Goal: Task Accomplishment & Management: Use online tool/utility

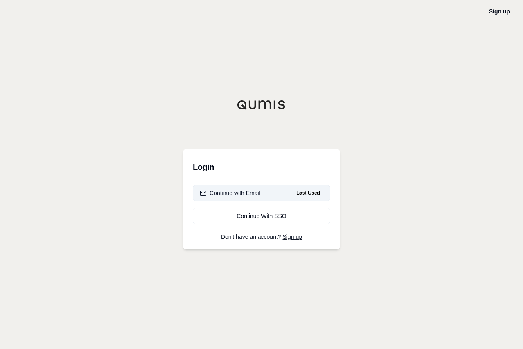
click at [254, 195] on div "Continue with Email" at bounding box center [230, 193] width 60 height 8
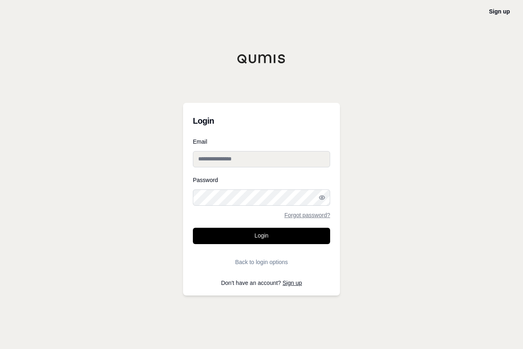
click at [267, 161] on input "Email" at bounding box center [261, 159] width 137 height 16
click at [313, 160] on input "Email" at bounding box center [261, 159] width 137 height 16
click at [269, 155] on input "Email" at bounding box center [261, 159] width 137 height 16
click at [242, 161] on input "Email" at bounding box center [261, 159] width 137 height 16
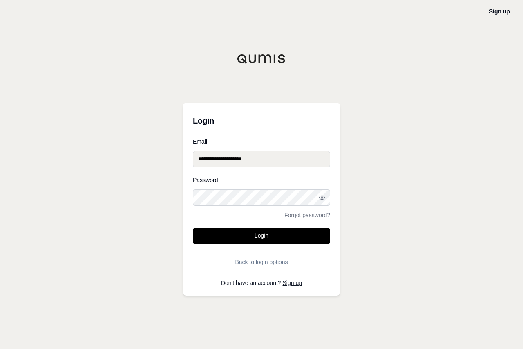
type input "**********"
click at [193, 228] on button "Login" at bounding box center [261, 236] width 137 height 16
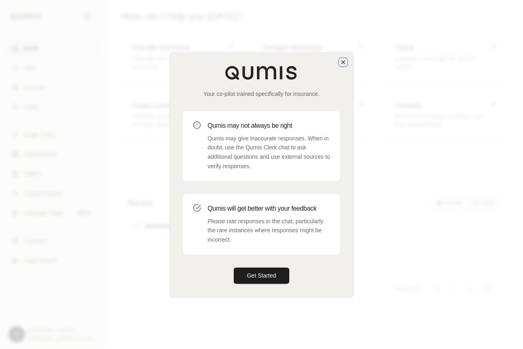
click at [343, 63] on icon "button" at bounding box center [343, 62] width 7 height 7
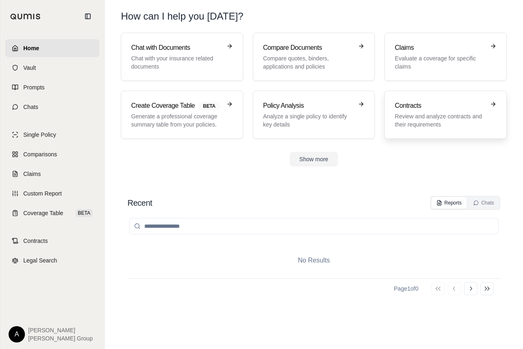
click at [438, 115] on p "Review and analyze contracts and their requirements" at bounding box center [440, 120] width 90 height 16
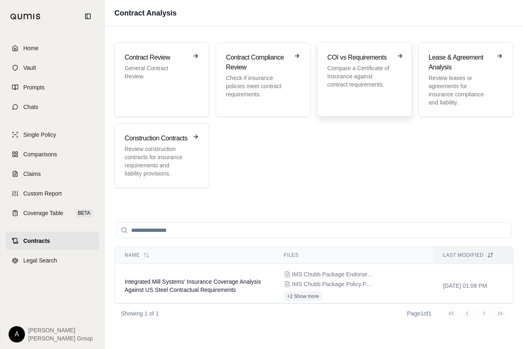
click at [354, 71] on p "Compare a Certificate of Insurance against contract requirements." at bounding box center [358, 76] width 63 height 25
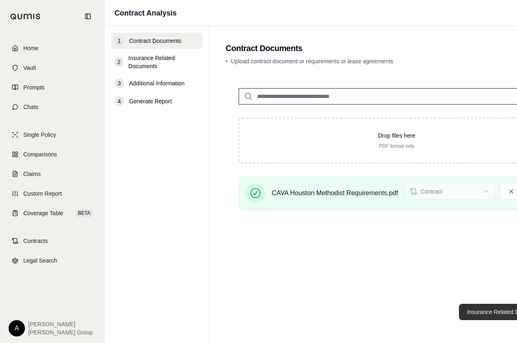
click at [474, 317] on button "Insurance Related Documents →" at bounding box center [510, 312] width 102 height 16
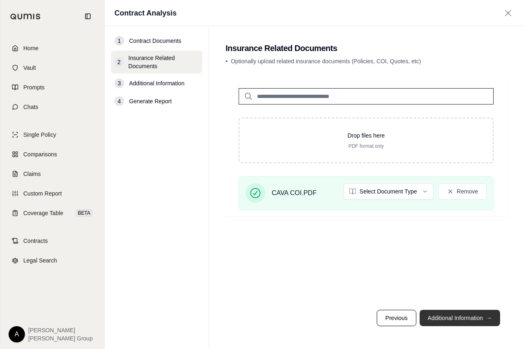
click at [451, 315] on button "Additional Information →" at bounding box center [460, 318] width 80 height 16
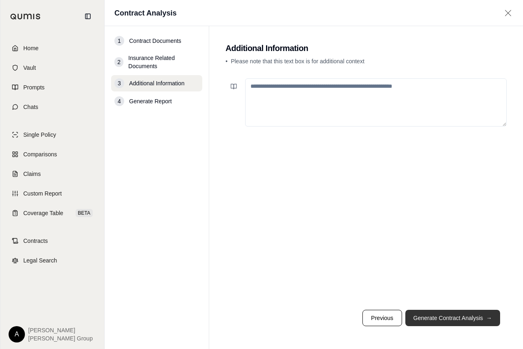
click at [451, 315] on button "Generate Contract Analysis →" at bounding box center [452, 318] width 95 height 16
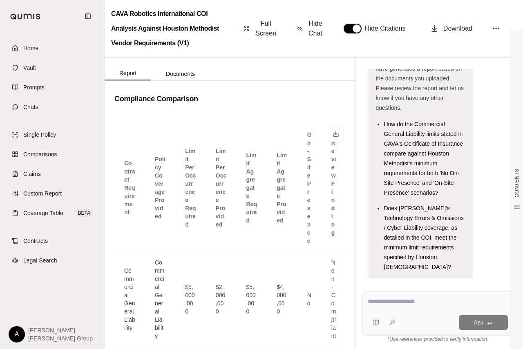
scroll to position [3473, 0]
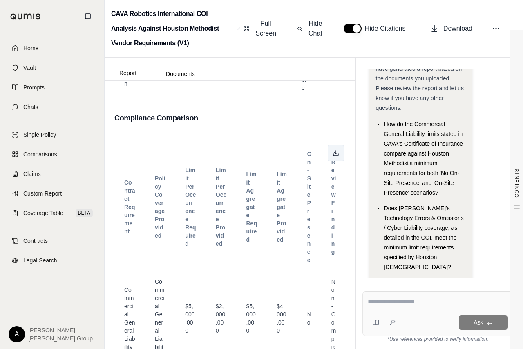
click at [333, 156] on icon at bounding box center [336, 153] width 7 height 7
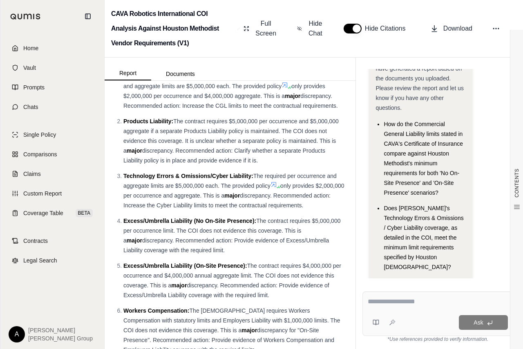
scroll to position [5007, 0]
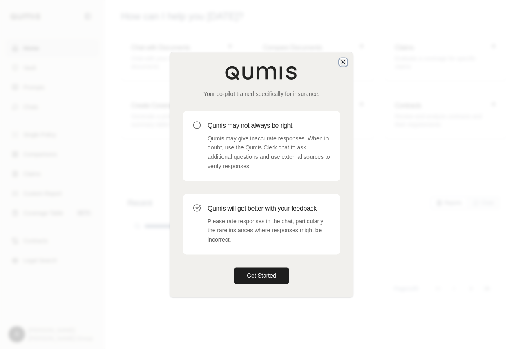
click at [342, 61] on icon "button" at bounding box center [343, 61] width 3 height 3
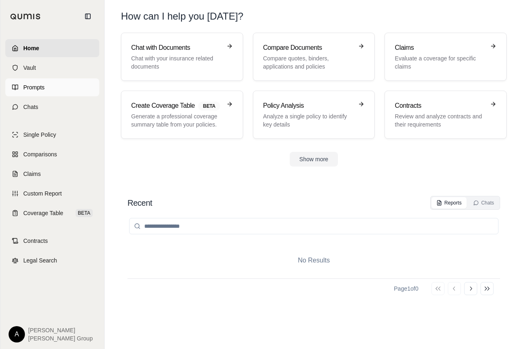
click at [40, 92] on link "Prompts" at bounding box center [52, 87] width 94 height 18
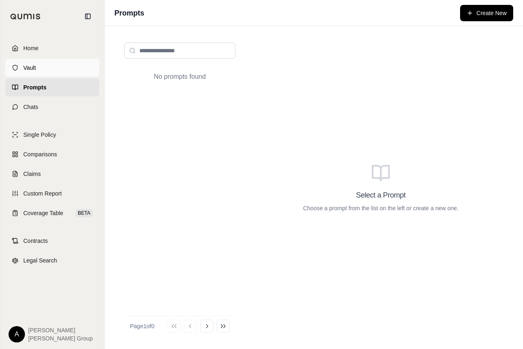
click at [38, 67] on link "Vault" at bounding box center [52, 68] width 94 height 18
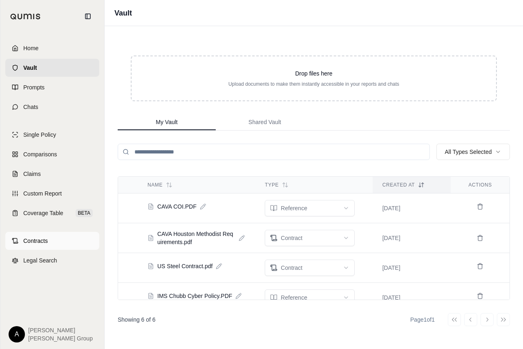
click at [54, 237] on link "Contracts" at bounding box center [52, 241] width 94 height 18
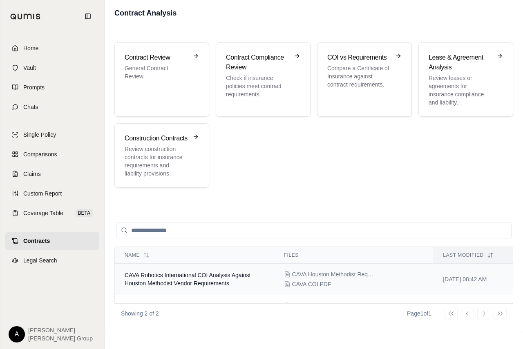
click at [199, 275] on span "CAVA Robotics International COI Analysis Against Houston Methodist Vendor Requi…" at bounding box center [188, 279] width 126 height 15
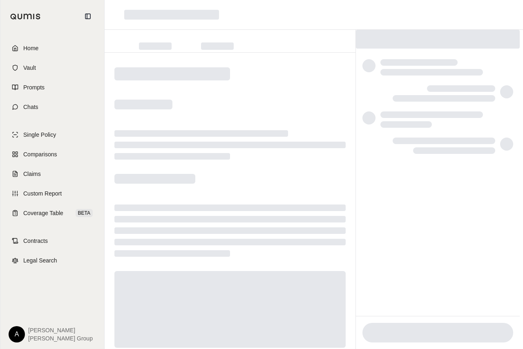
click at [199, 275] on div at bounding box center [229, 309] width 231 height 77
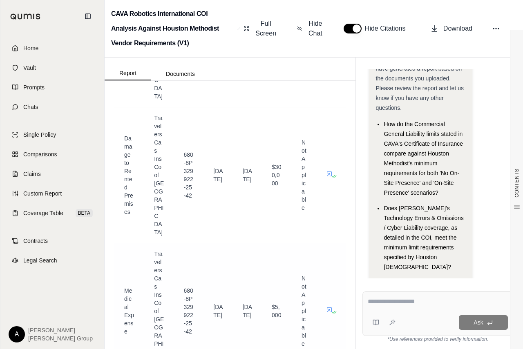
scroll to position [2778, 0]
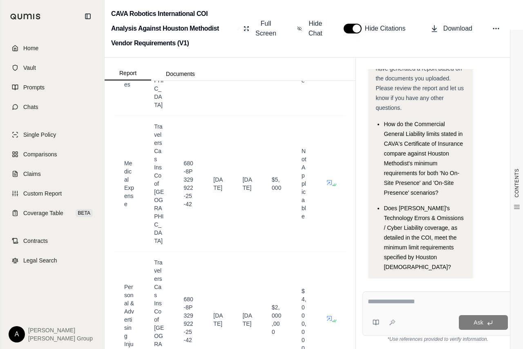
click at [397, 306] on textarea at bounding box center [438, 302] width 140 height 10
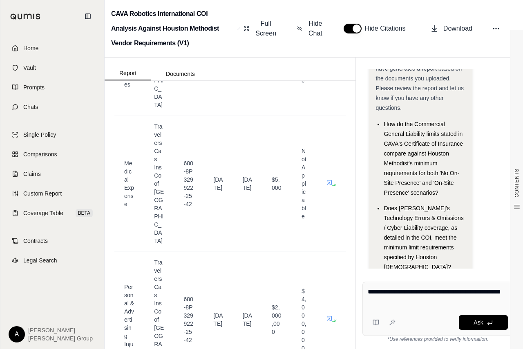
type textarea "**********"
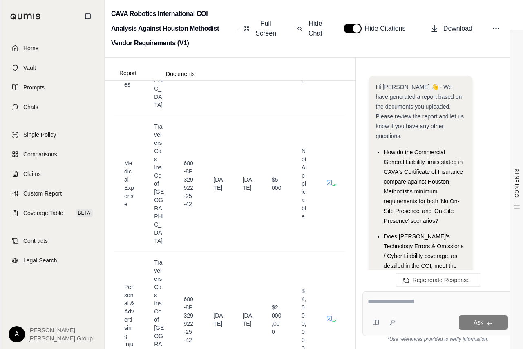
scroll to position [928, 0]
